Goal: Information Seeking & Learning: Compare options

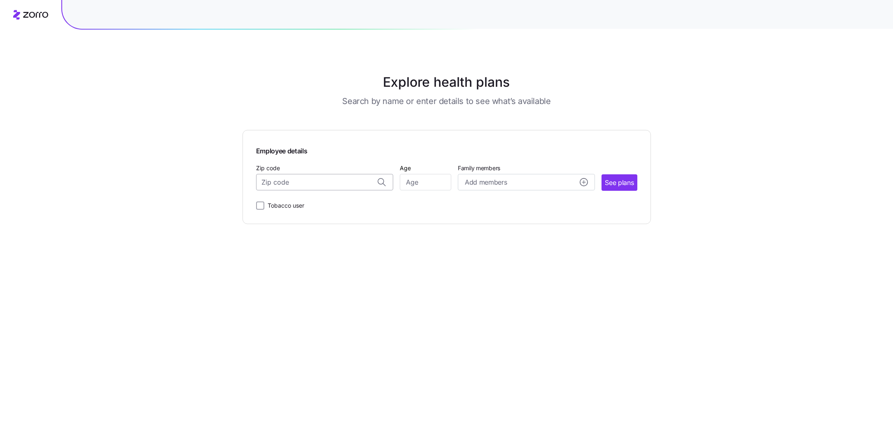
click at [318, 181] on input "Zip code" at bounding box center [324, 182] width 137 height 16
click at [291, 182] on input "Zip code" at bounding box center [324, 182] width 137 height 16
click at [332, 207] on span "64152, [GEOGRAPHIC_DATA], [GEOGRAPHIC_DATA]" at bounding box center [322, 204] width 115 height 10
type input "64152, [GEOGRAPHIC_DATA], [GEOGRAPHIC_DATA]"
click at [418, 181] on input "Age" at bounding box center [425, 182] width 51 height 16
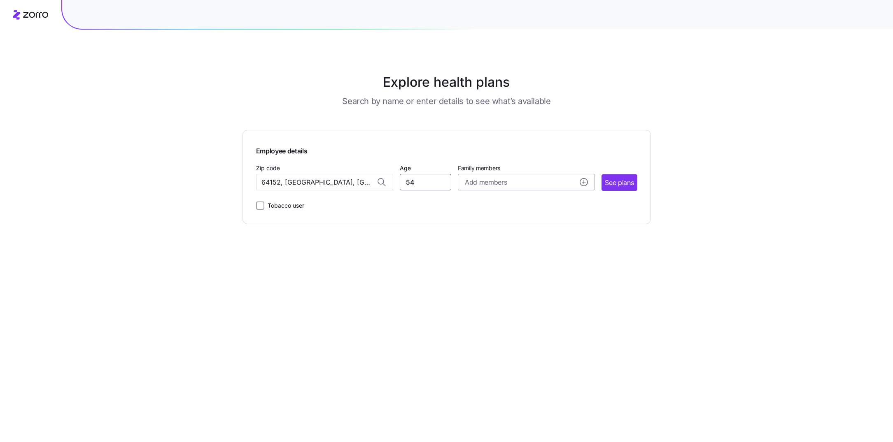
type input "54"
click at [500, 181] on span "Add members" at bounding box center [486, 182] width 42 height 10
click at [481, 233] on input "Age" at bounding box center [487, 235] width 41 height 16
type input "54"
click at [483, 292] on input "Age" at bounding box center [487, 287] width 41 height 16
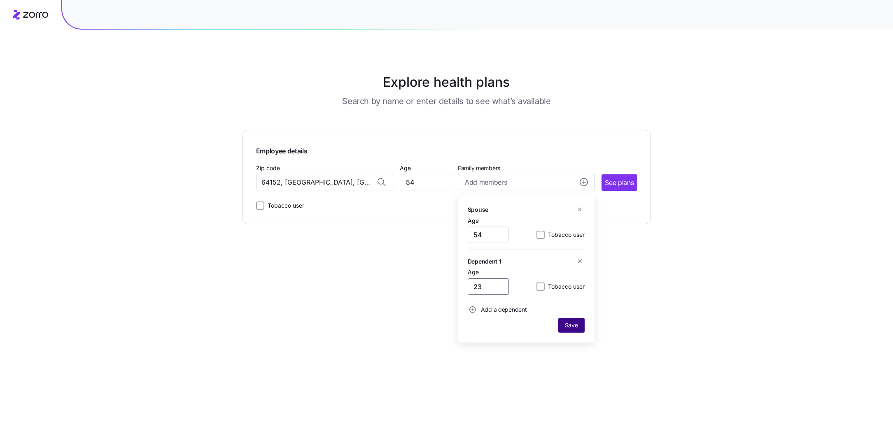
type input "23"
click at [567, 329] on span "Save" at bounding box center [571, 325] width 13 height 8
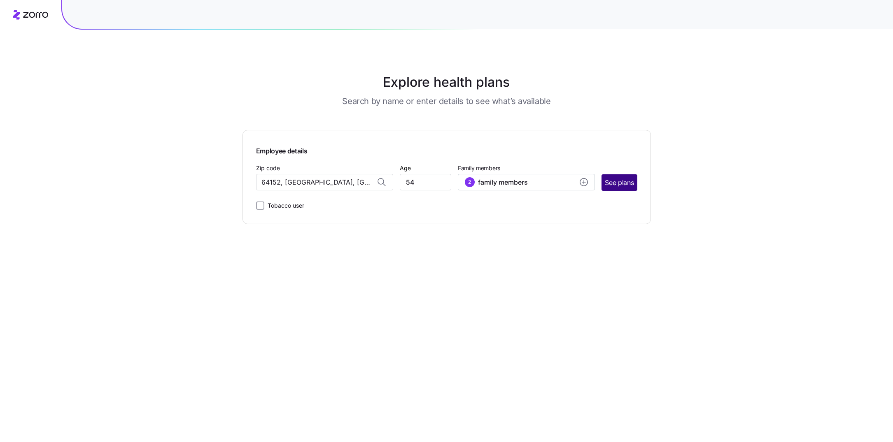
click at [622, 186] on span "See plans" at bounding box center [618, 183] width 29 height 10
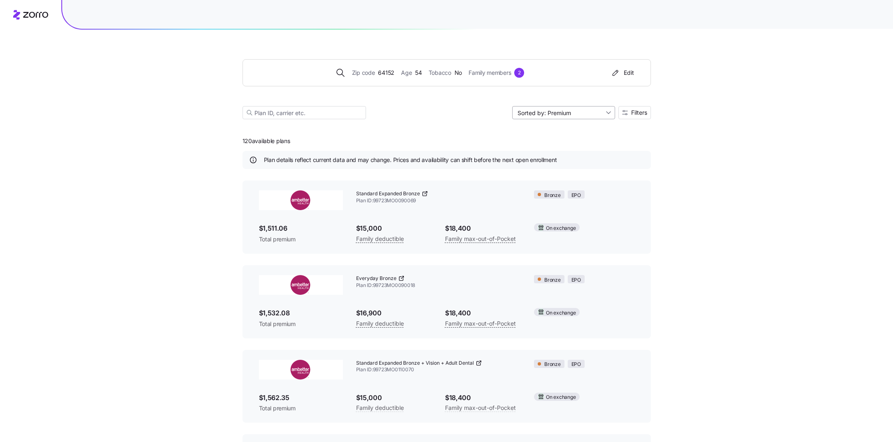
click at [602, 112] on input "Sorted by: Premium" at bounding box center [563, 112] width 103 height 13
click at [572, 143] on div "Deductible" at bounding box center [563, 144] width 96 height 12
click at [589, 114] on input "Sorted by: Deductible" at bounding box center [563, 112] width 103 height 13
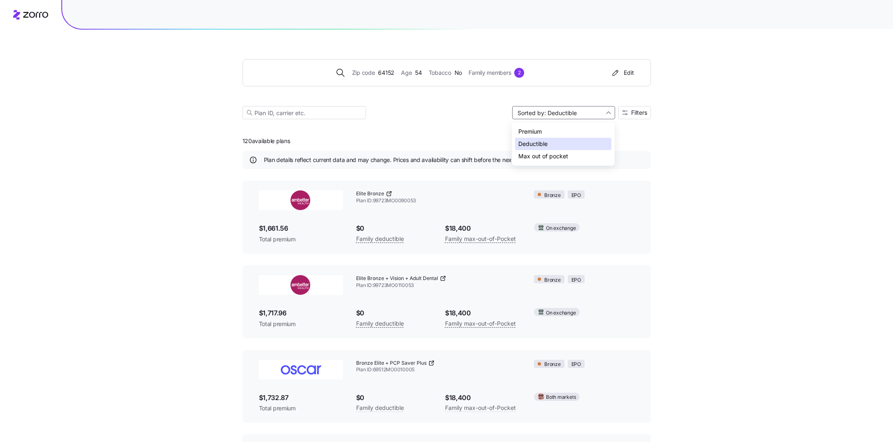
click at [545, 140] on div "Deductible" at bounding box center [563, 144] width 96 height 12
click at [386, 194] on icon at bounding box center [388, 194] width 4 height 4
click at [593, 118] on input "Sorted by: Deductible" at bounding box center [563, 112] width 103 height 13
click at [563, 133] on div "Premium" at bounding box center [563, 132] width 96 height 12
type input "Sorted by: Premium"
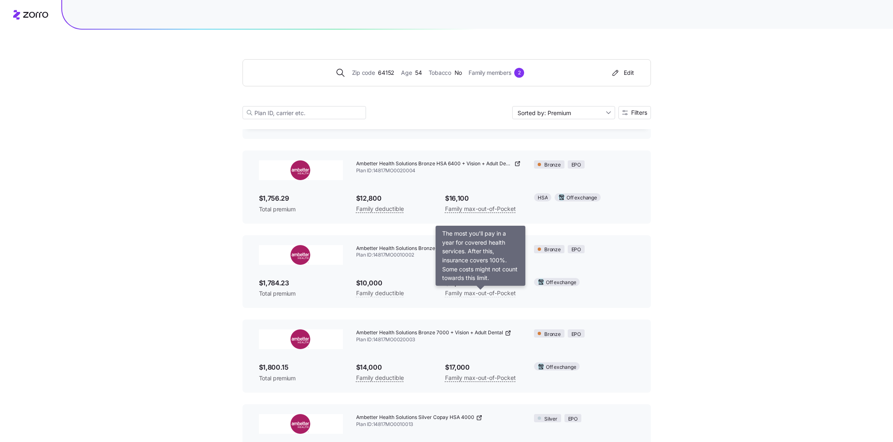
scroll to position [1034, 0]
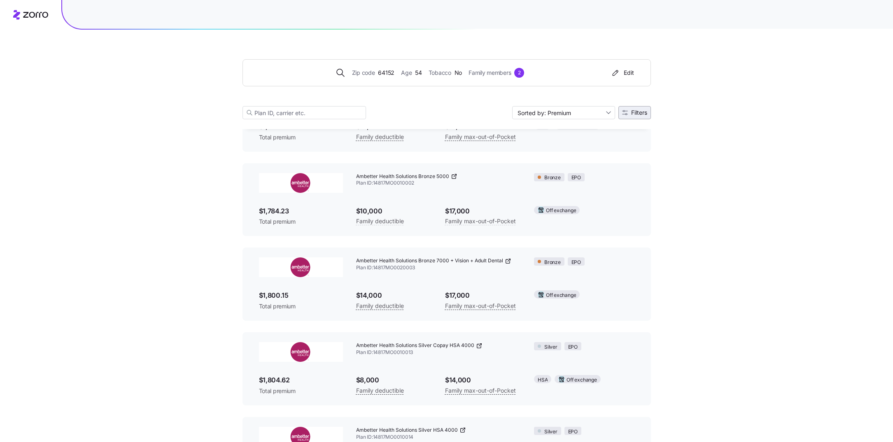
click at [632, 114] on span "Filters" at bounding box center [639, 113] width 16 height 6
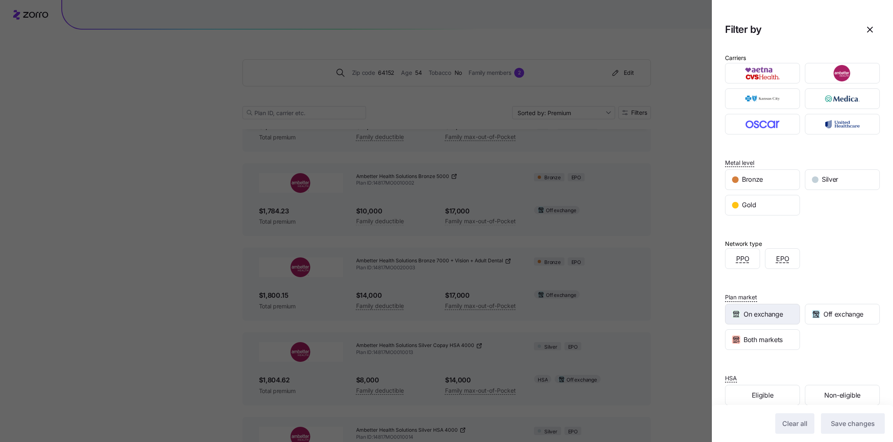
click at [769, 312] on span "On exchange" at bounding box center [762, 314] width 39 height 10
click at [854, 427] on span "Save changes" at bounding box center [852, 424] width 44 height 10
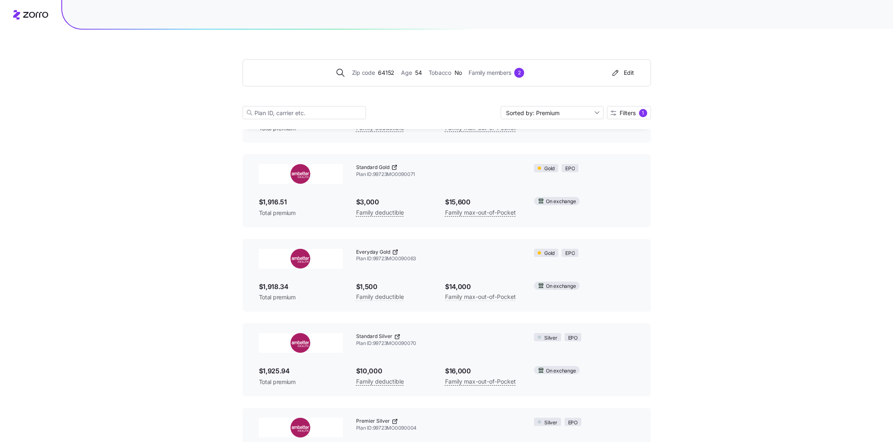
scroll to position [532, 0]
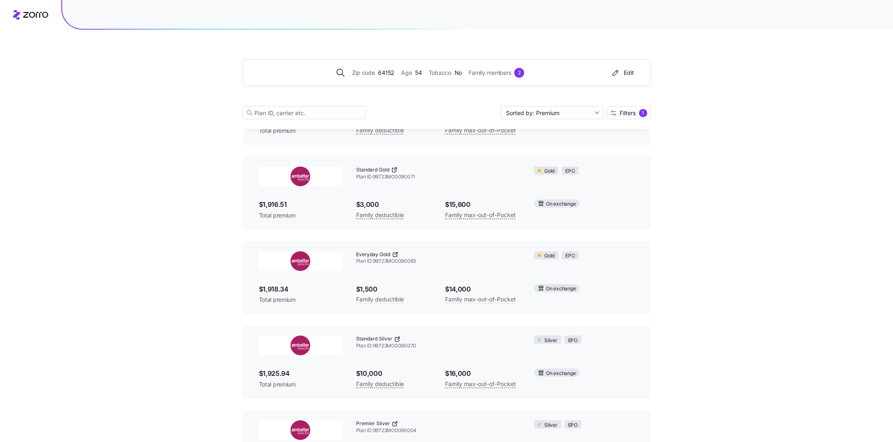
click at [393, 171] on icon at bounding box center [394, 170] width 7 height 7
